Goal: Task Accomplishment & Management: Use online tool/utility

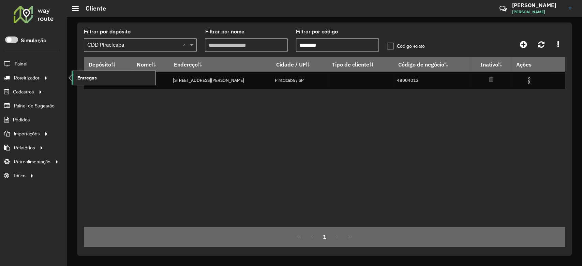
click at [93, 80] on span "Entregas" at bounding box center [86, 77] width 19 height 7
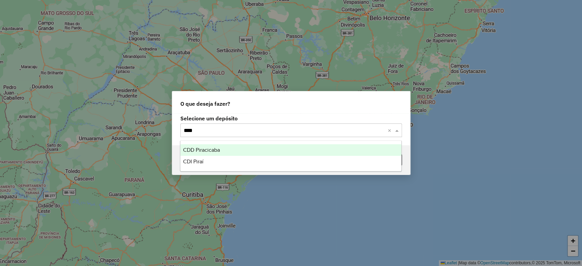
type input "*****"
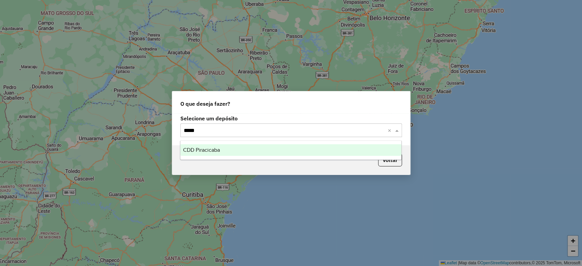
click at [228, 149] on div "CDD Piracicaba" at bounding box center [290, 150] width 221 height 12
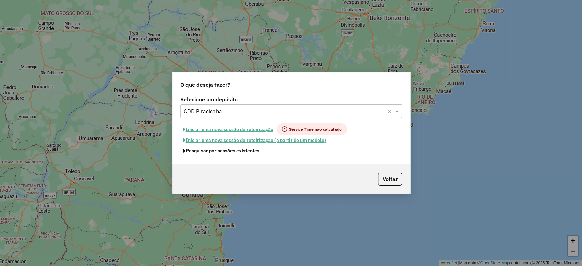
click at [237, 151] on button "Pesquisar por sessões existentes" at bounding box center [221, 151] width 82 height 11
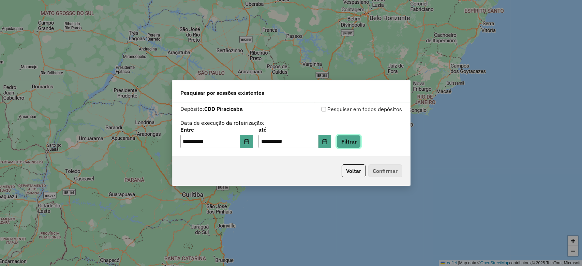
click at [361, 142] on button "Filtrar" at bounding box center [349, 141] width 24 height 13
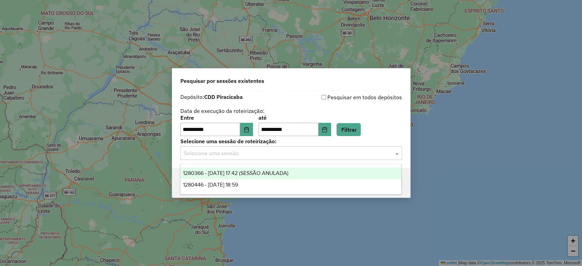
click at [291, 153] on input "text" at bounding box center [284, 153] width 201 height 8
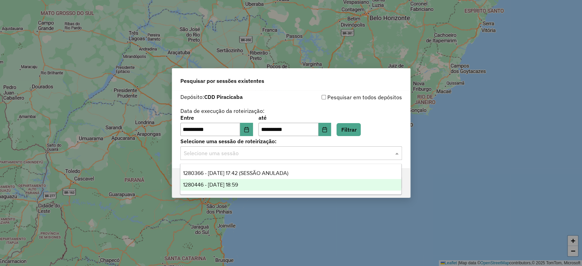
click at [222, 183] on span "1280446 - 22/09/2025 18:59" at bounding box center [210, 185] width 55 height 6
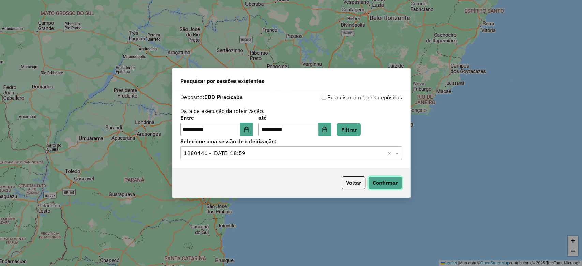
click at [392, 181] on button "Confirmar" at bounding box center [385, 182] width 34 height 13
